Goal: Task Accomplishment & Management: Use online tool/utility

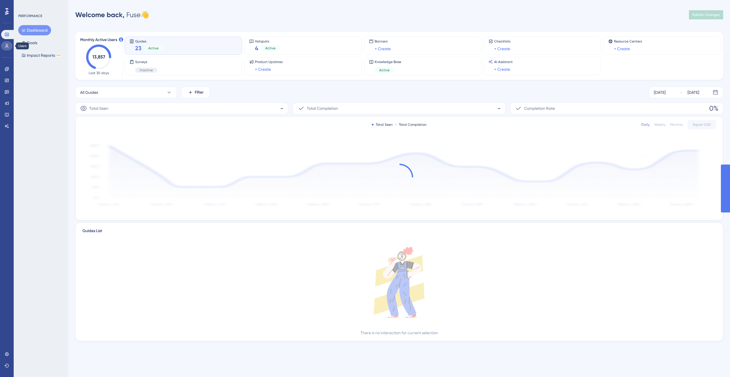
click at [7, 47] on icon at bounding box center [7, 46] width 5 height 5
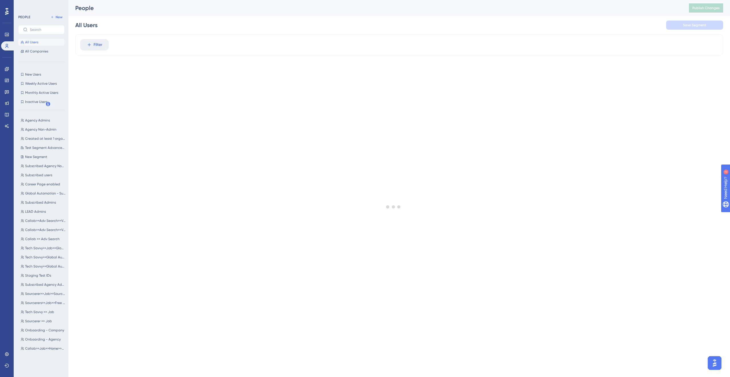
click at [8, 64] on div "Engagement Widgets Feedback Product Updates Knowledge Base AI Assistant" at bounding box center [6, 90] width 11 height 80
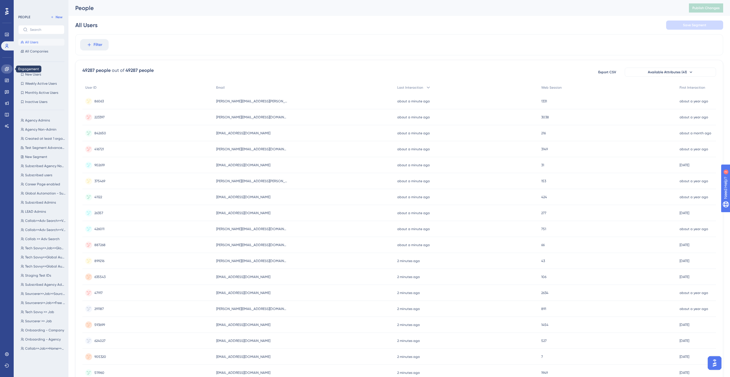
click at [7, 67] on icon at bounding box center [7, 69] width 5 height 5
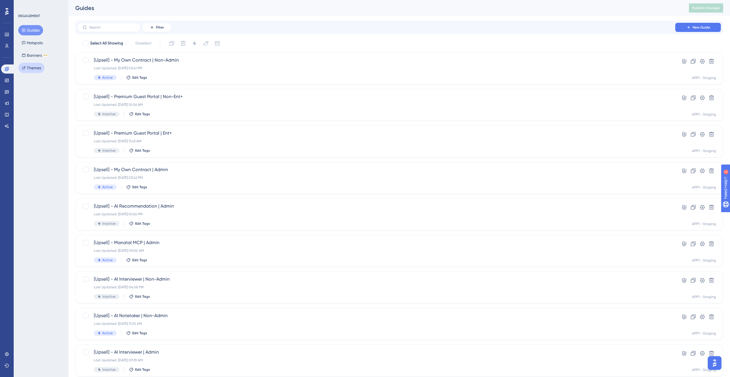
click at [32, 65] on button "Themes" at bounding box center [31, 68] width 26 height 10
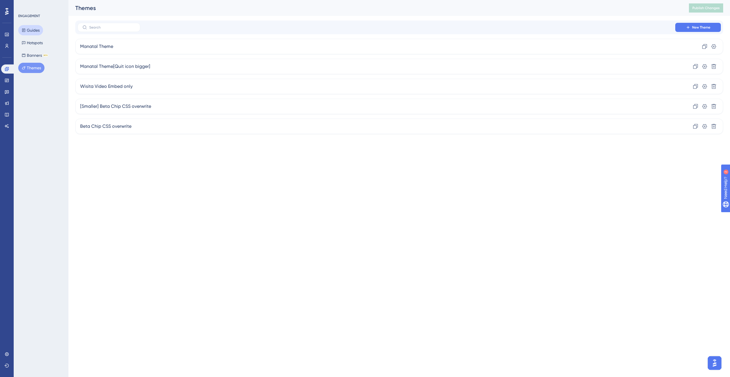
click at [31, 32] on button "Guides" at bounding box center [30, 30] width 25 height 10
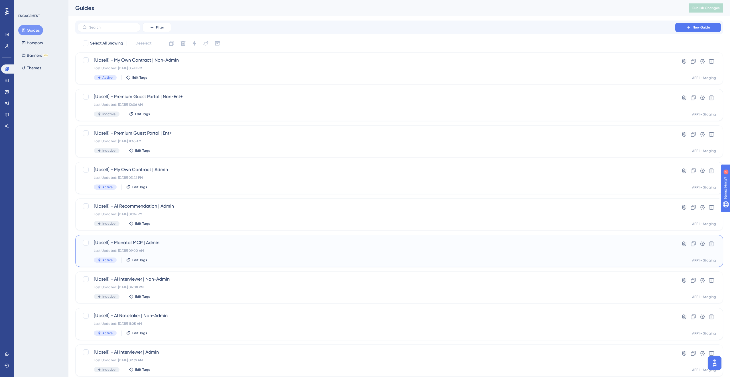
click at [206, 253] on div "[Upsell] - Manatal MCP | Admin Last Updated: Oct 14 2025, 09:00 AM Active Edit …" at bounding box center [376, 250] width 565 height 23
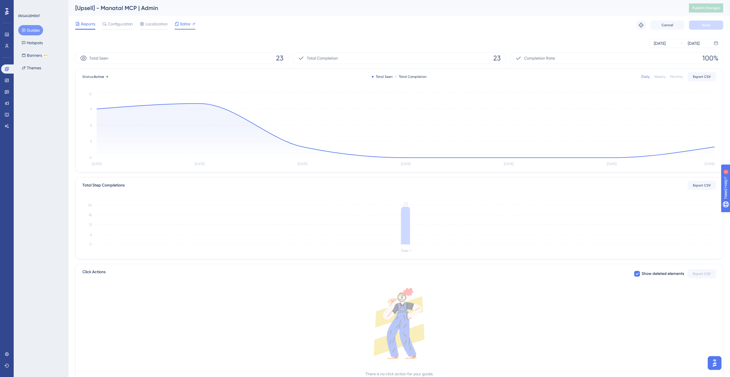
click at [178, 22] on icon at bounding box center [176, 24] width 5 height 5
click at [696, 13] on div "[Upsell] - Manatal MCP | Admin Publish Changes" at bounding box center [398, 8] width 661 height 16
click at [698, 7] on span "Publish Changes" at bounding box center [705, 8] width 27 height 5
